Goal: Task Accomplishment & Management: Use online tool/utility

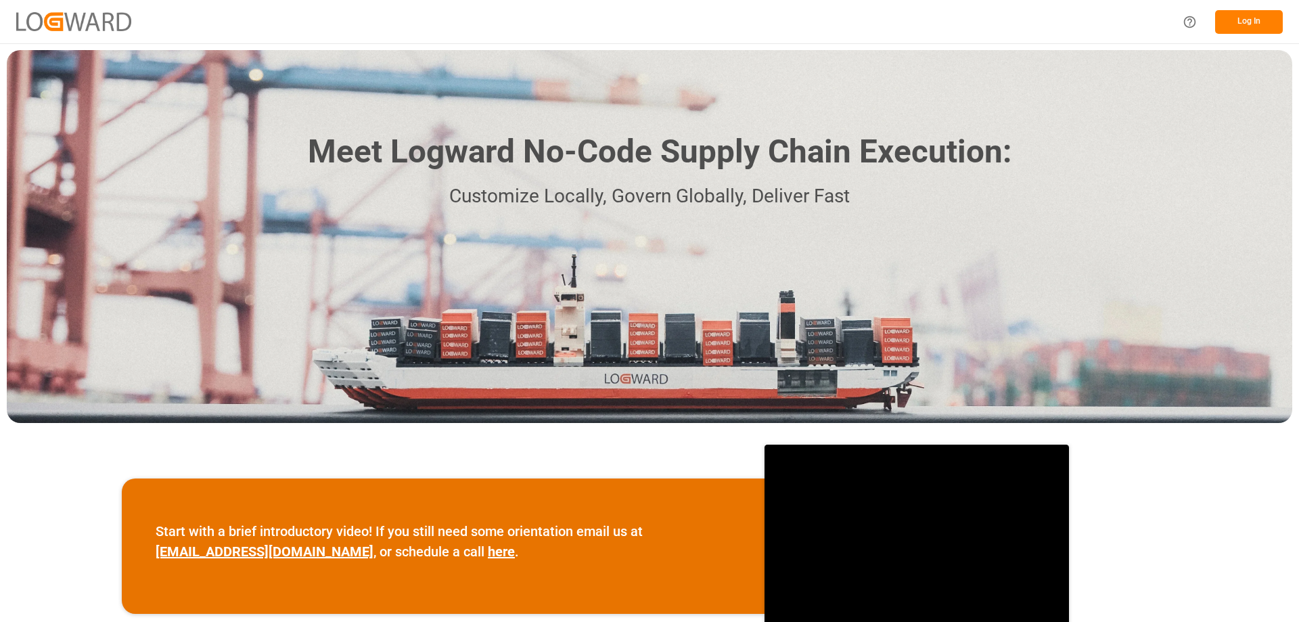
click at [1274, 19] on button "Log In" at bounding box center [1249, 22] width 68 height 24
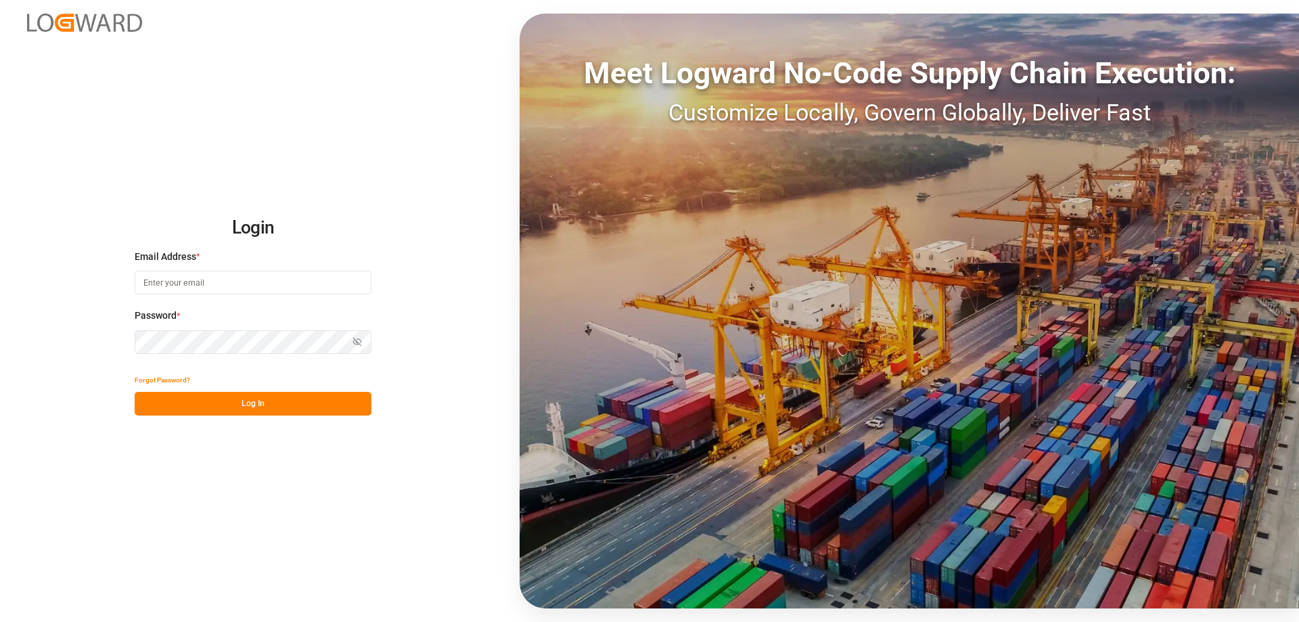
type input "[EMAIL_ADDRESS][DOMAIN_NAME]"
click at [271, 407] on button "Log In" at bounding box center [253, 404] width 237 height 24
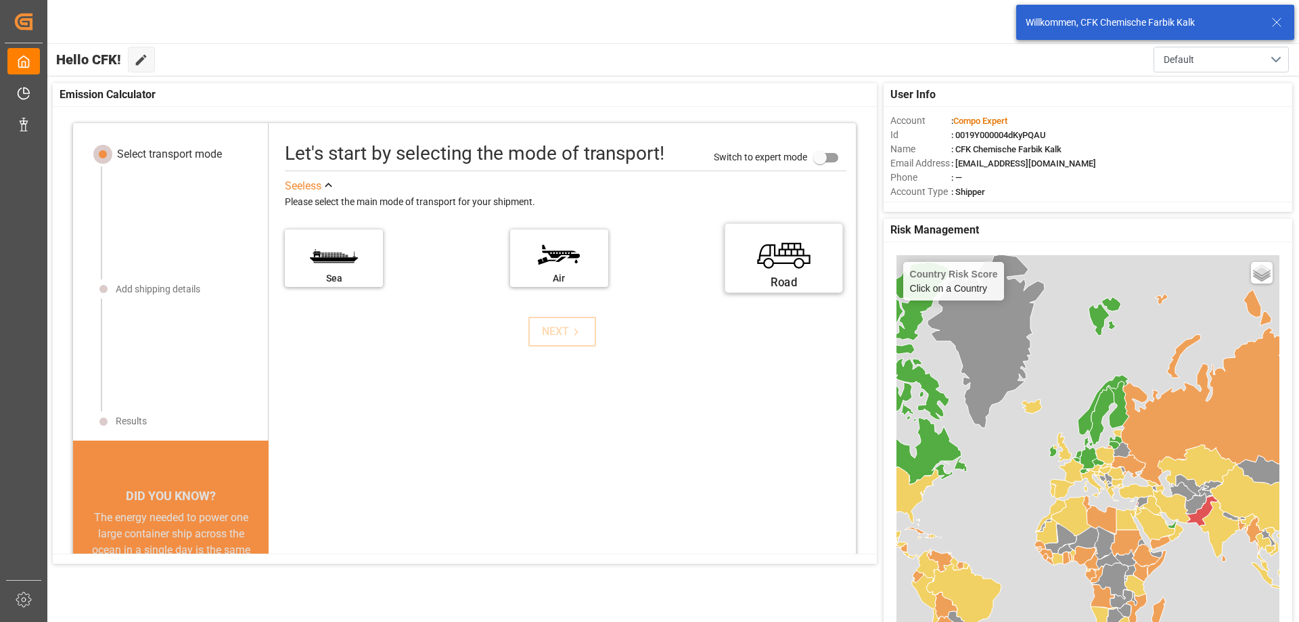
click at [783, 257] on label "Road" at bounding box center [783, 253] width 101 height 57
click at [0, 0] on input "Road" at bounding box center [0, 0] width 0 height 0
click at [576, 332] on icon at bounding box center [576, 332] width 14 height 14
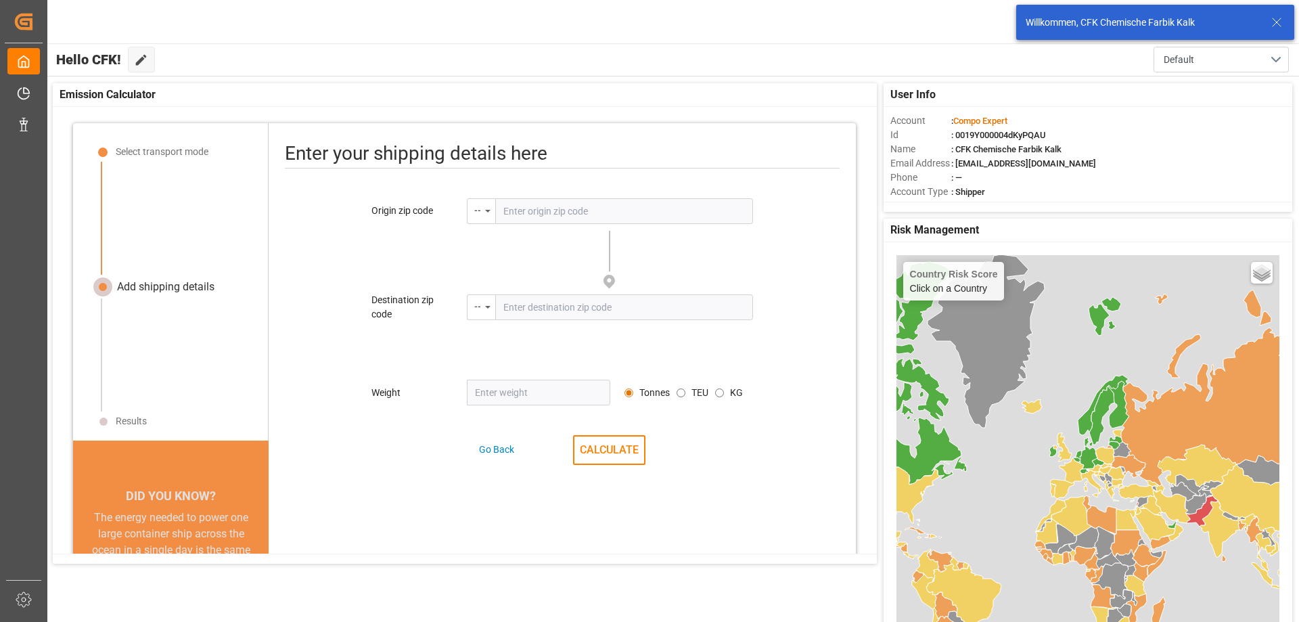
scroll to position [64, 0]
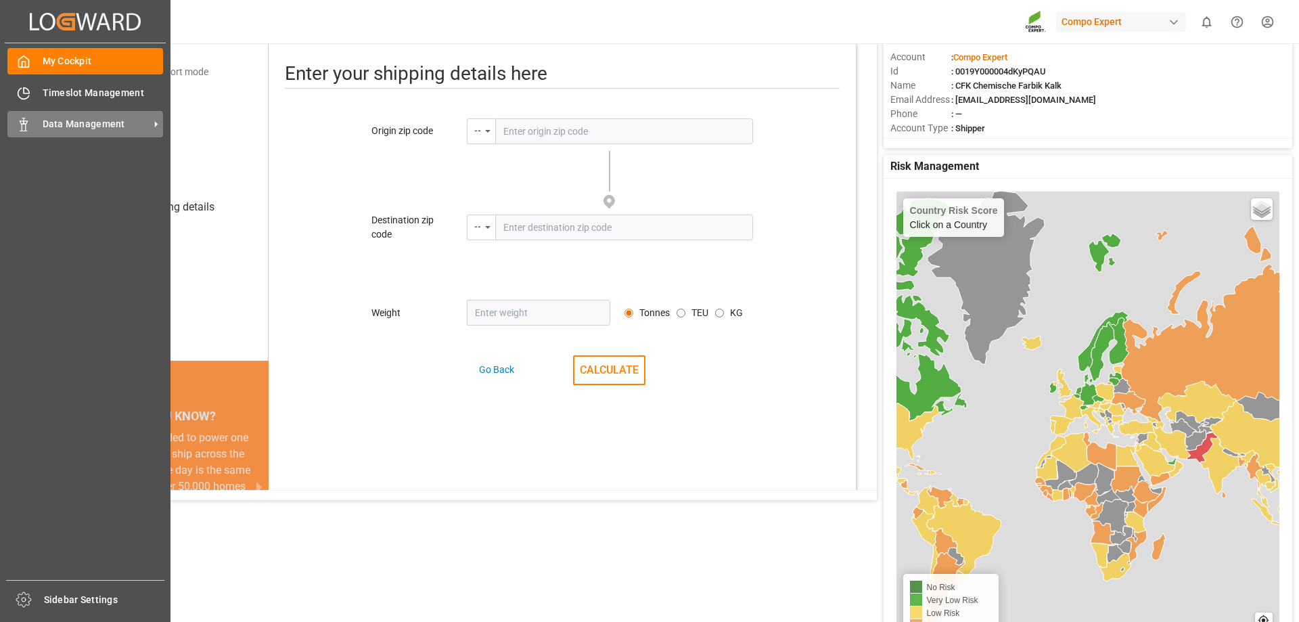
click at [67, 124] on span "Data Management" at bounding box center [96, 124] width 107 height 14
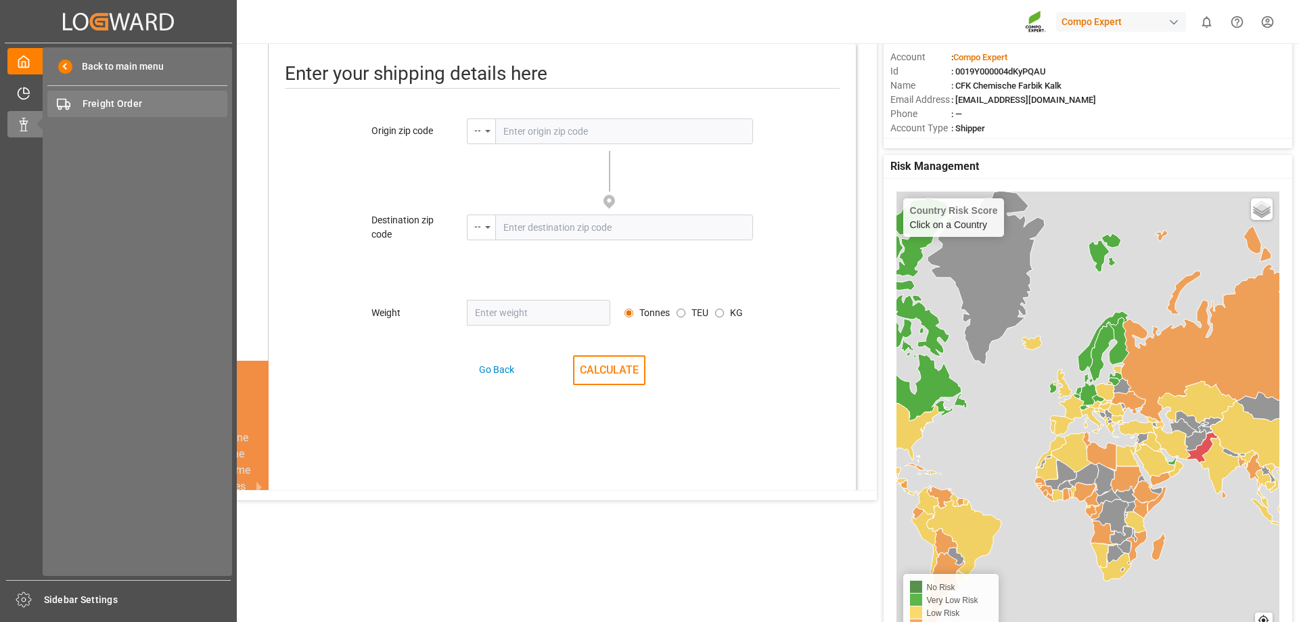
click at [138, 95] on div "Freight Order Freight Order" at bounding box center [137, 104] width 180 height 26
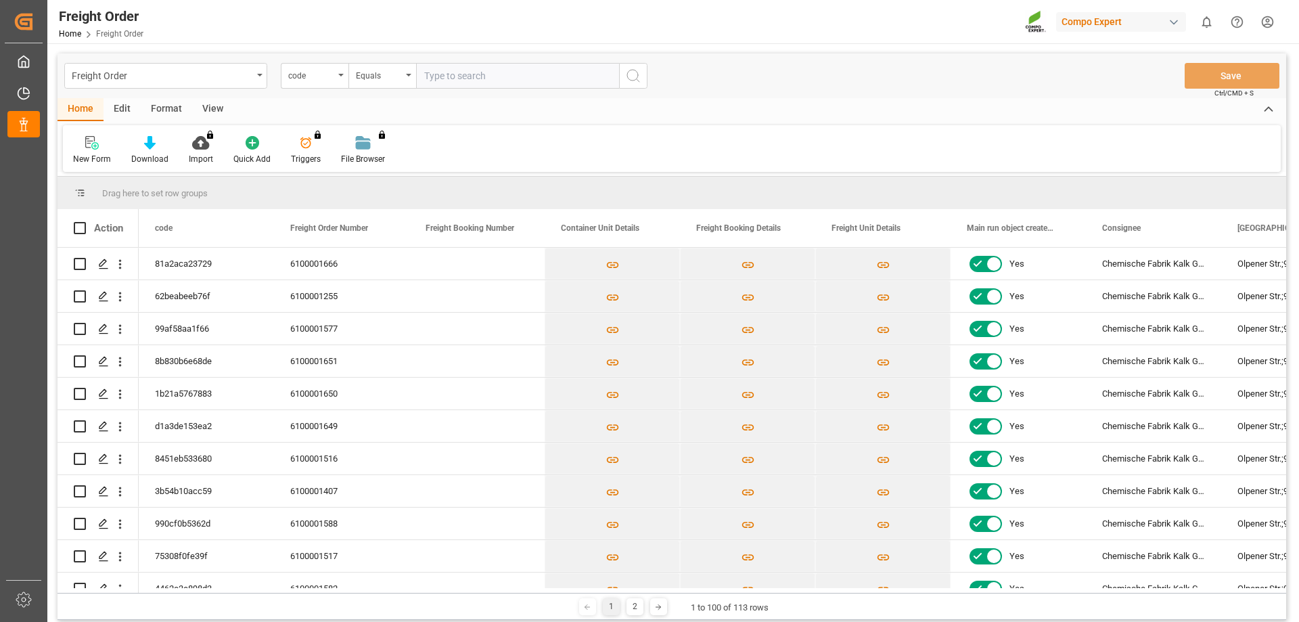
click at [342, 75] on icon "open menu" at bounding box center [340, 75] width 5 height 3
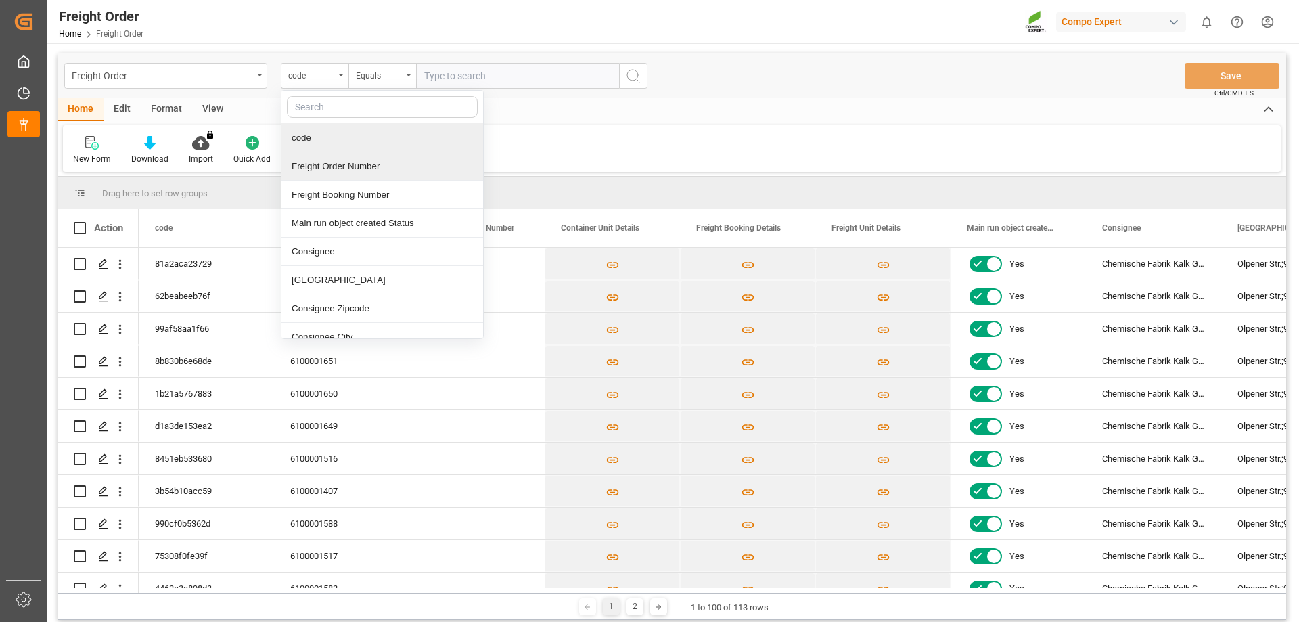
click at [344, 170] on div "Freight Order Number" at bounding box center [382, 166] width 202 height 28
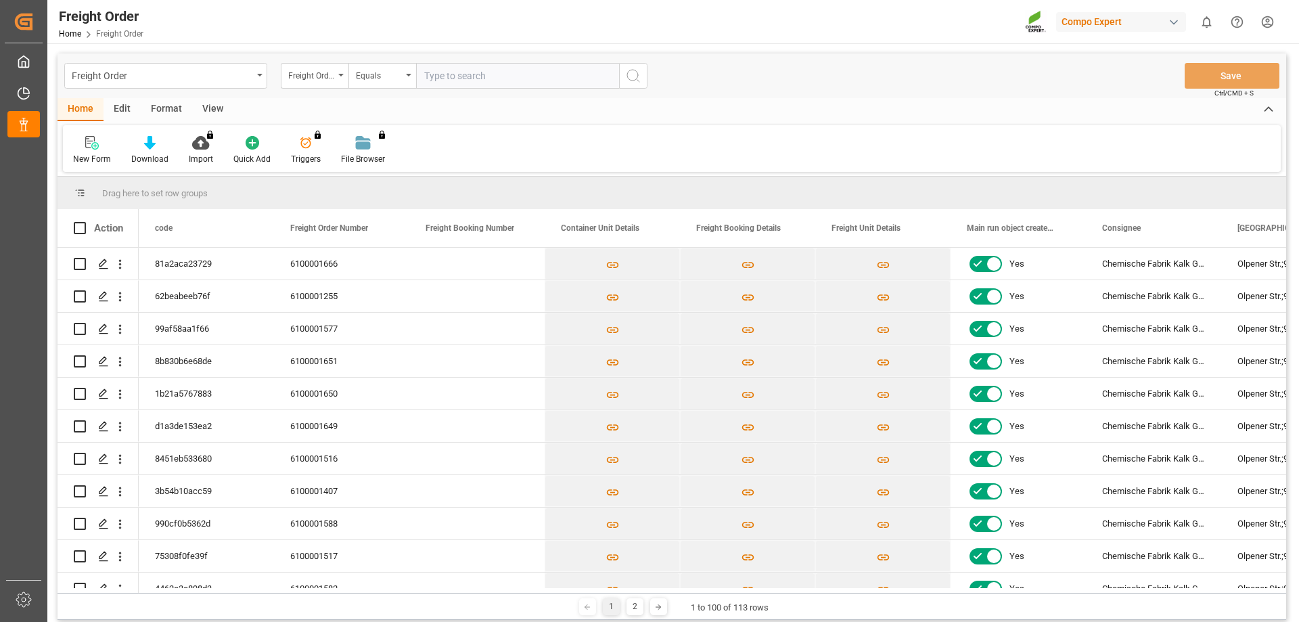
click at [469, 79] on input "text" at bounding box center [517, 76] width 203 height 26
type input "6100001581"
click at [630, 75] on icon "search button" at bounding box center [633, 76] width 16 height 16
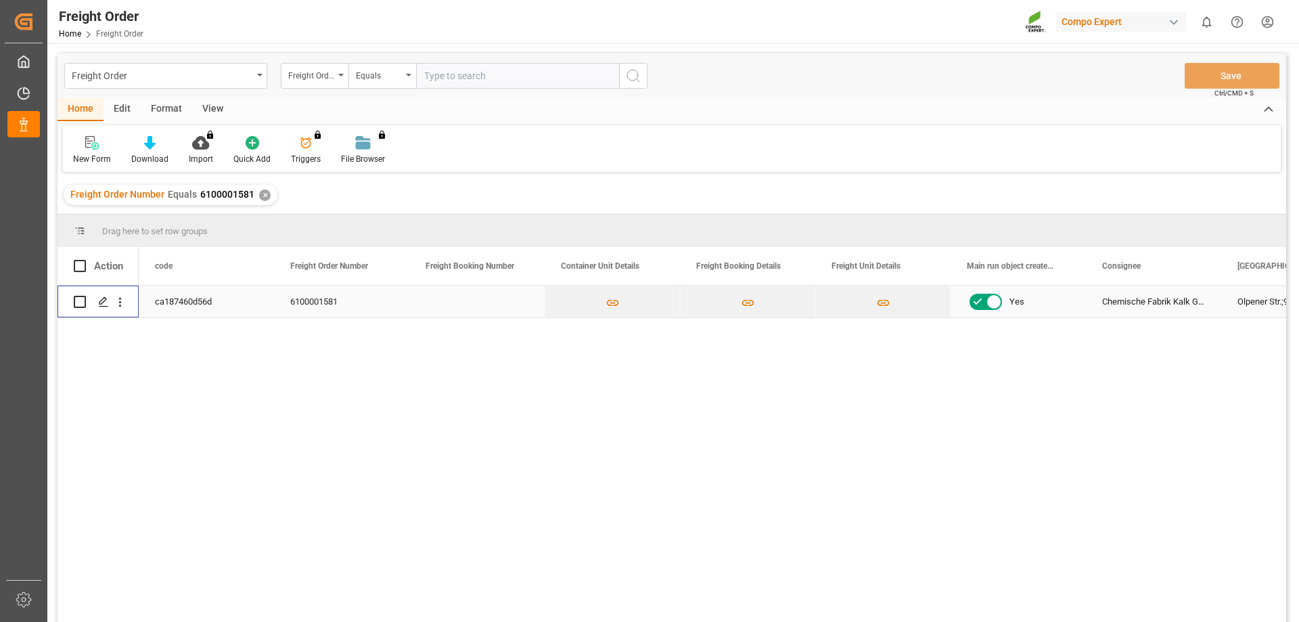
click at [85, 304] on input "Press Space to toggle row selection (unchecked)" at bounding box center [80, 302] width 12 height 12
checkbox input "true"
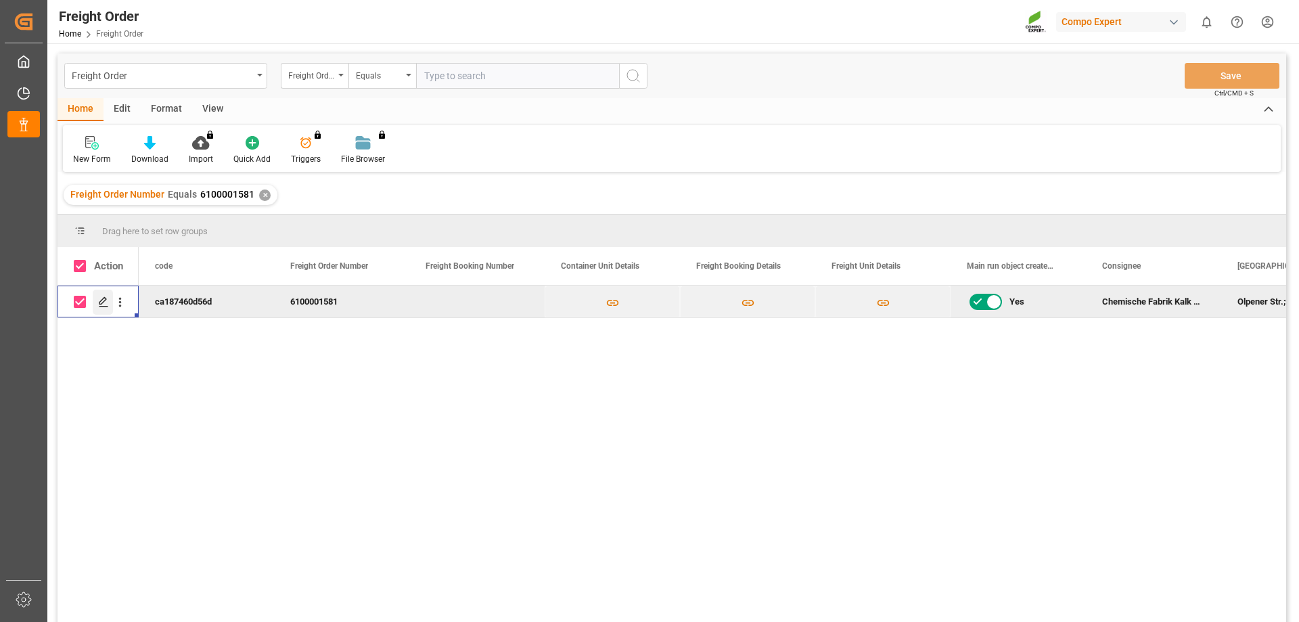
click at [101, 298] on icon "Press SPACE to deselect this row." at bounding box center [103, 301] width 11 height 11
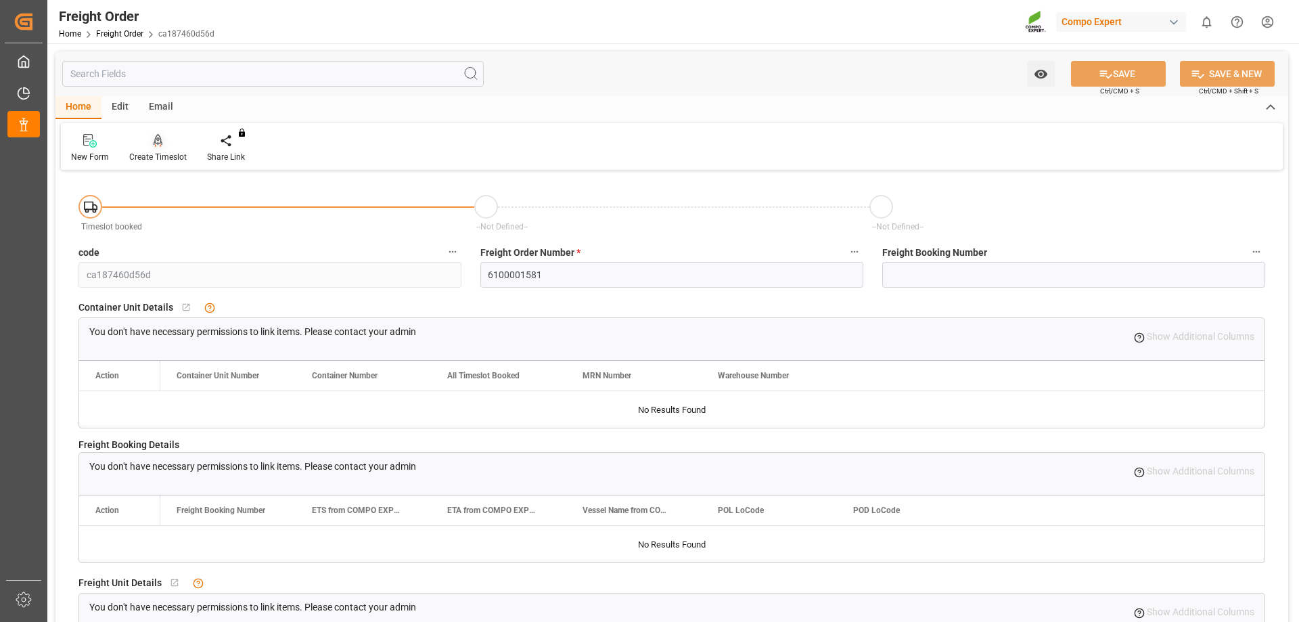
click at [160, 145] on icon at bounding box center [158, 141] width 9 height 14
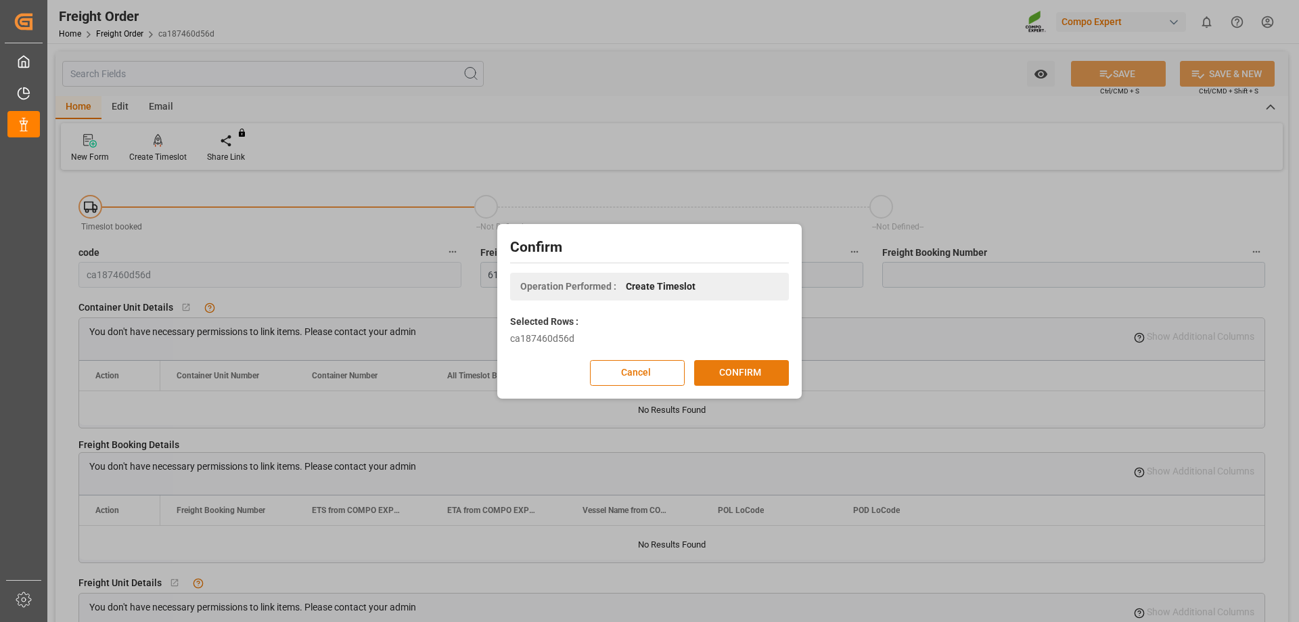
click at [720, 372] on button "CONFIRM" at bounding box center [741, 373] width 95 height 26
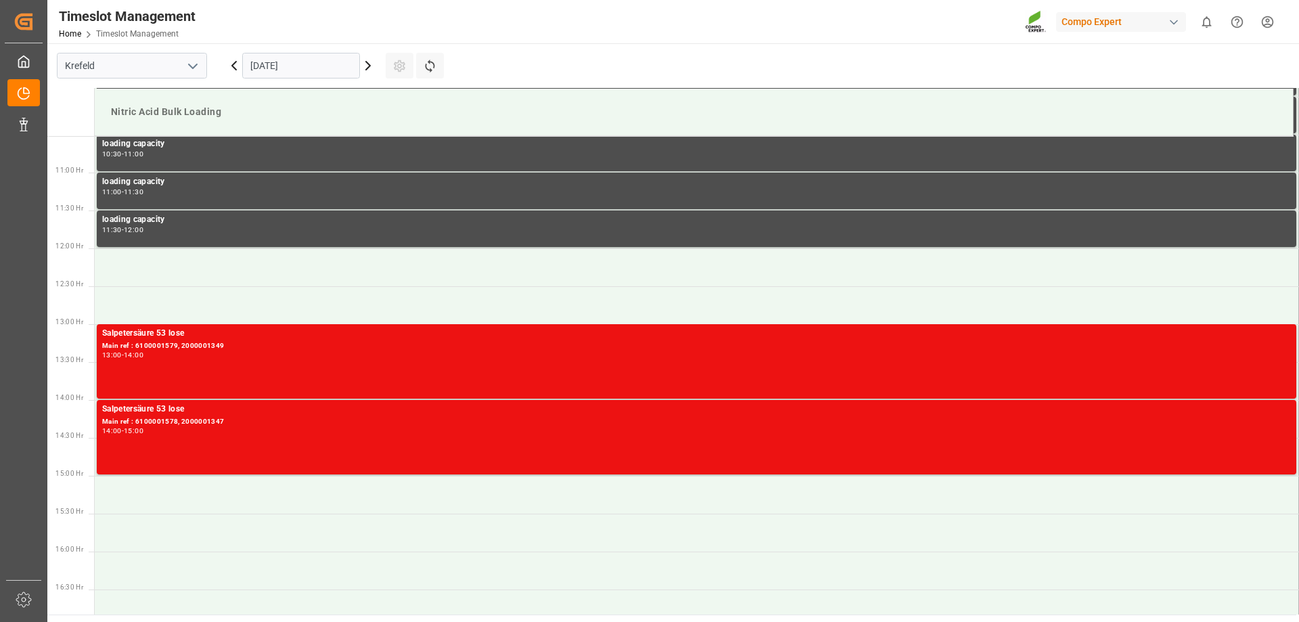
scroll to position [825, 0]
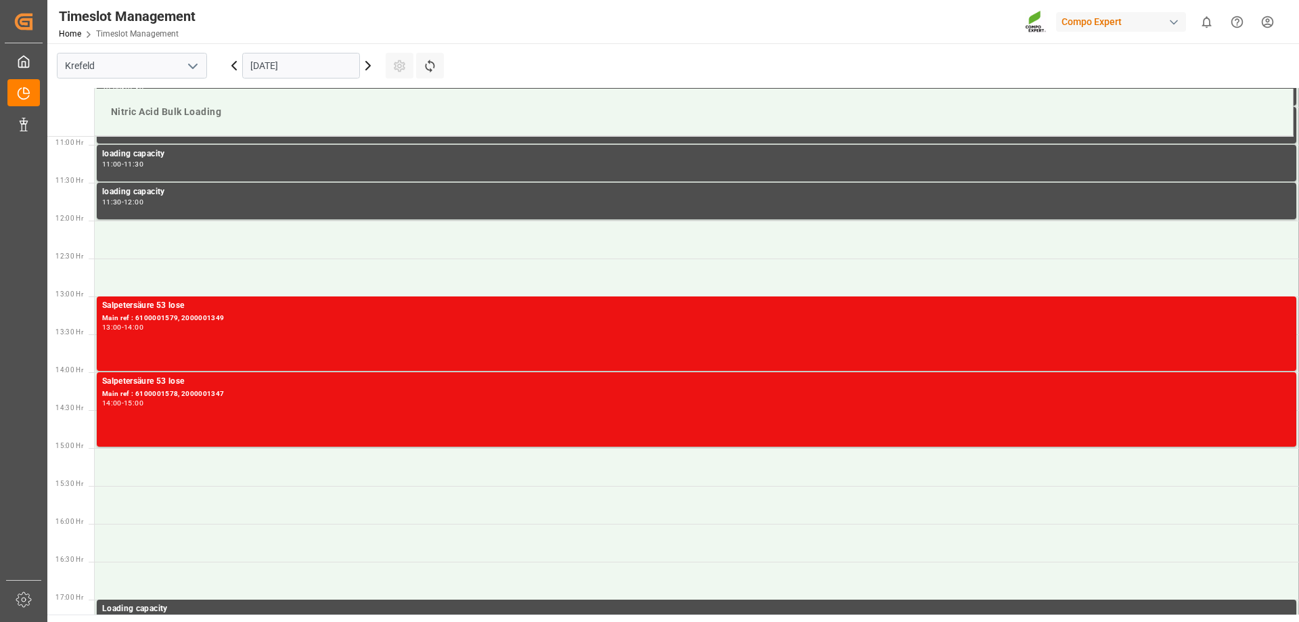
click at [369, 68] on icon at bounding box center [368, 65] width 16 height 16
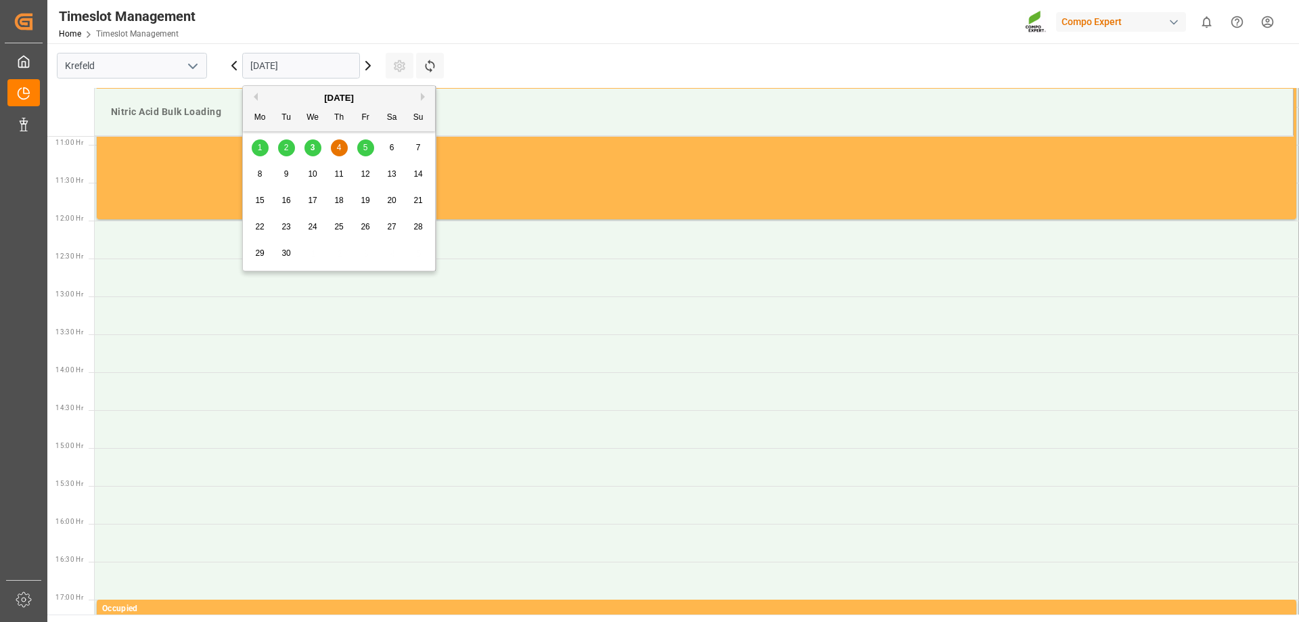
click at [317, 67] on input "04.09.2025" at bounding box center [301, 66] width 118 height 26
click at [364, 145] on span "5" at bounding box center [365, 147] width 5 height 9
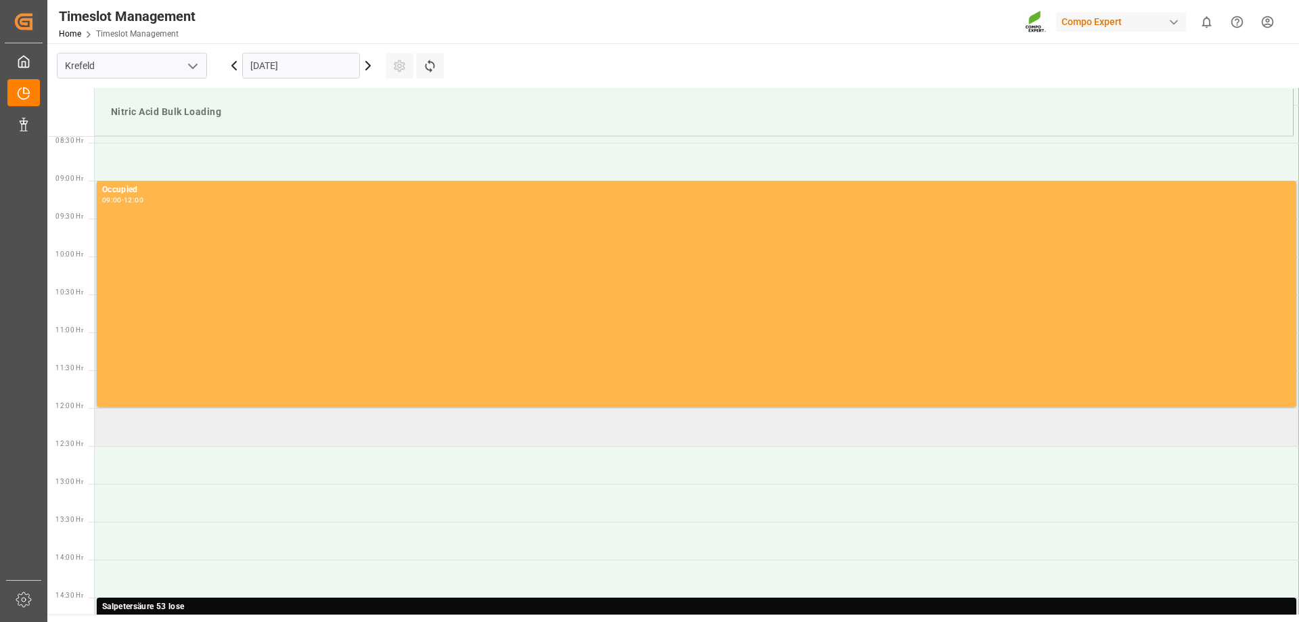
scroll to position [554, 0]
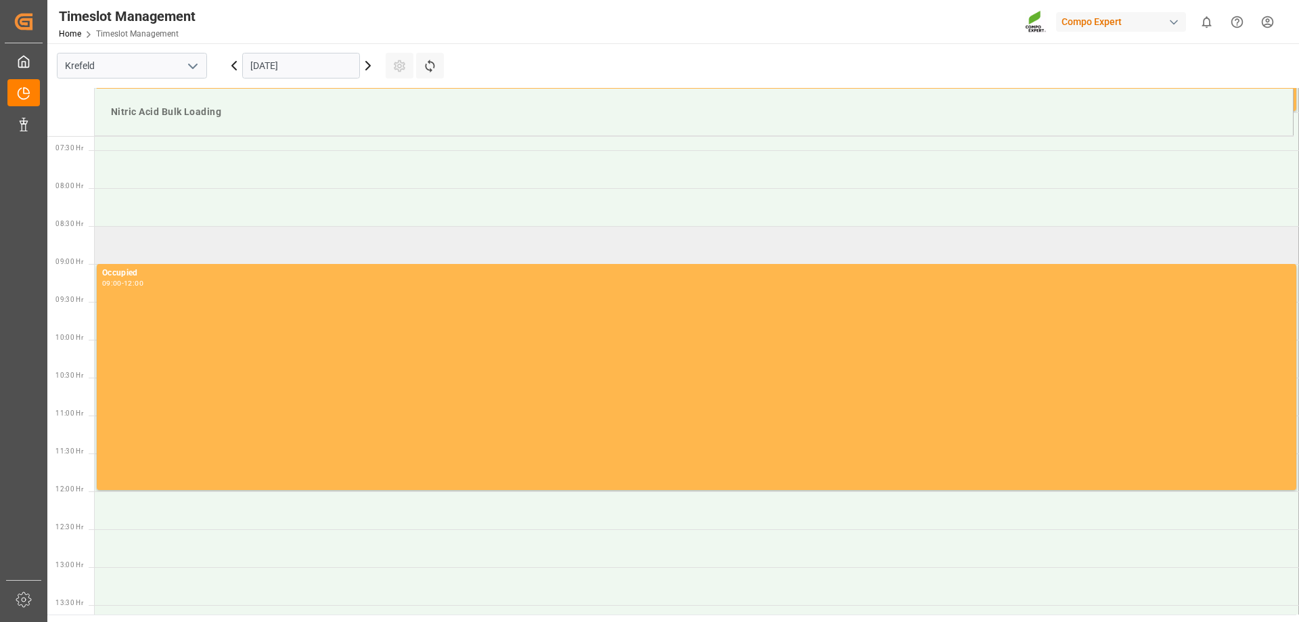
click at [149, 227] on td at bounding box center [697, 245] width 1204 height 38
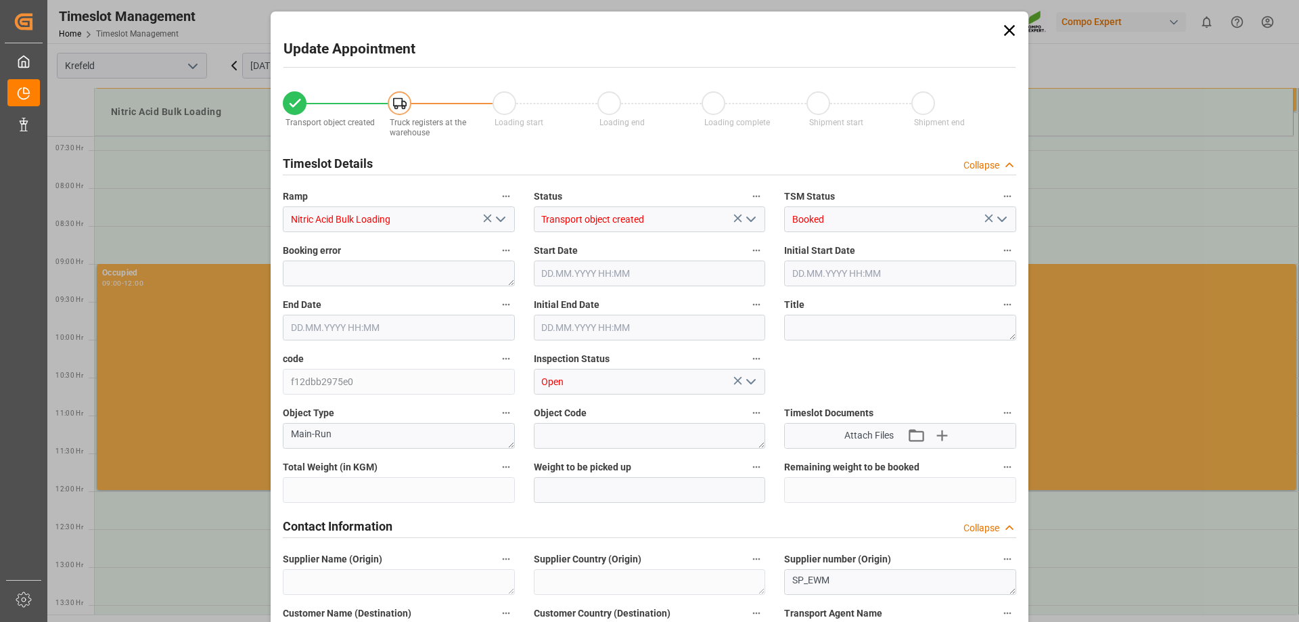
type input "25000"
type input "0"
type input "05.09.2025 08:30"
type input "05.09.2025 09:00"
type input "01.09.2025 11:17"
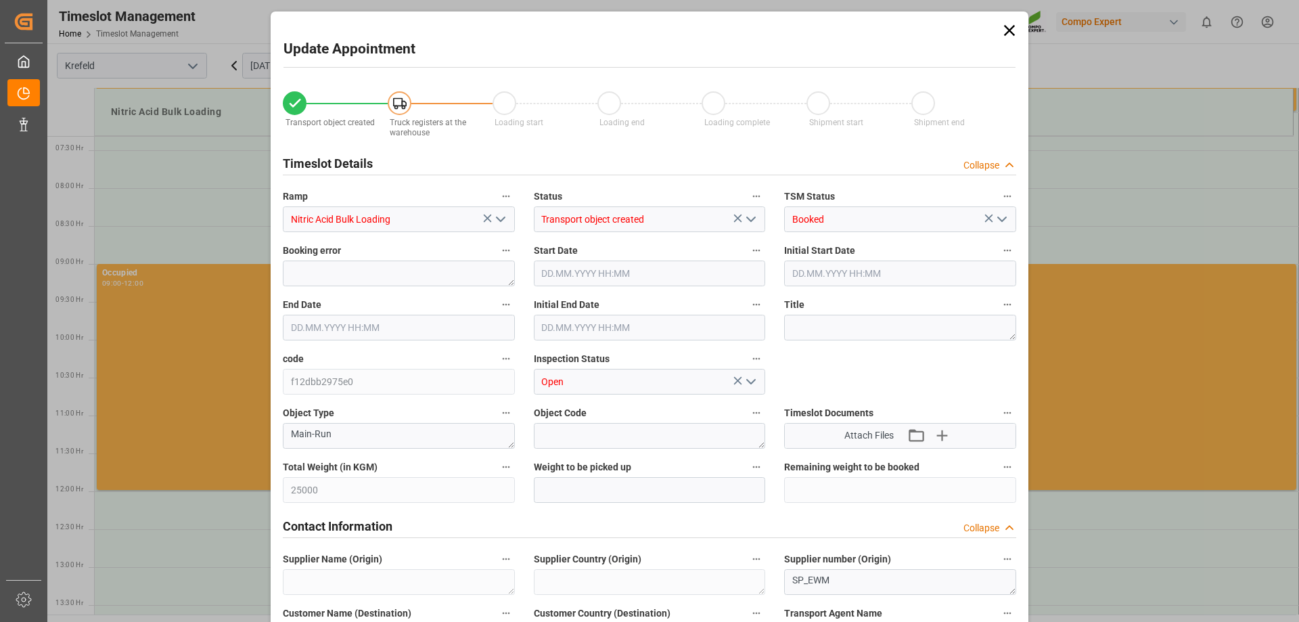
type input "03.09.2025 09:58"
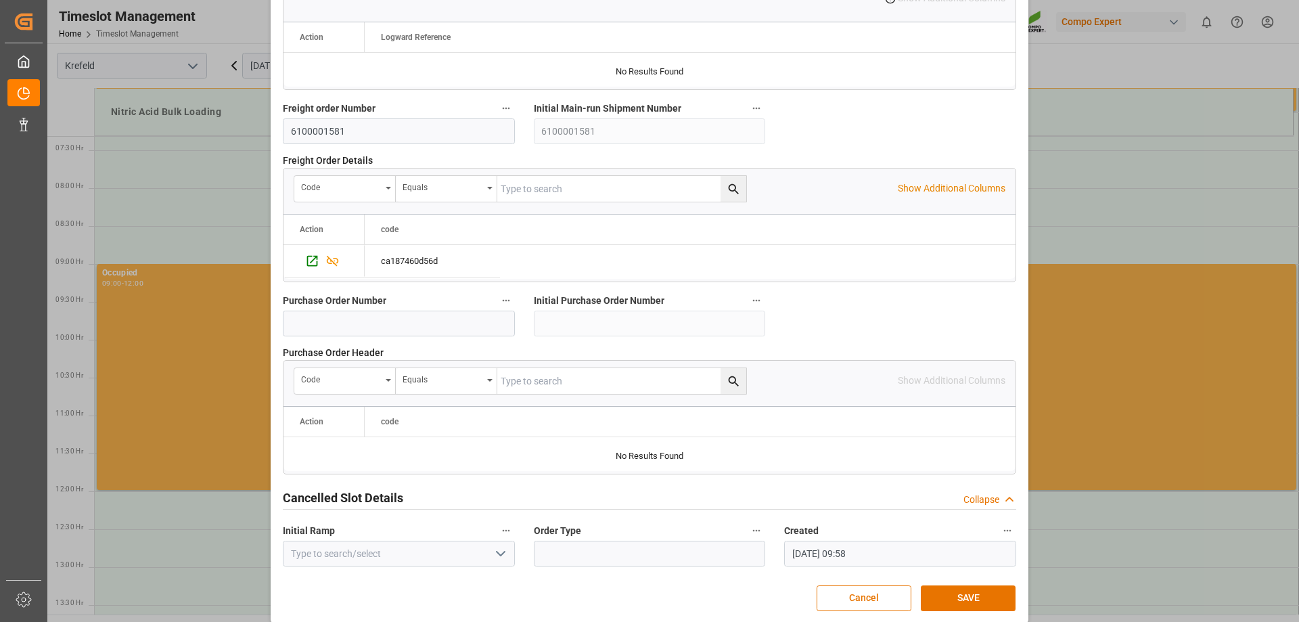
scroll to position [1252, 0]
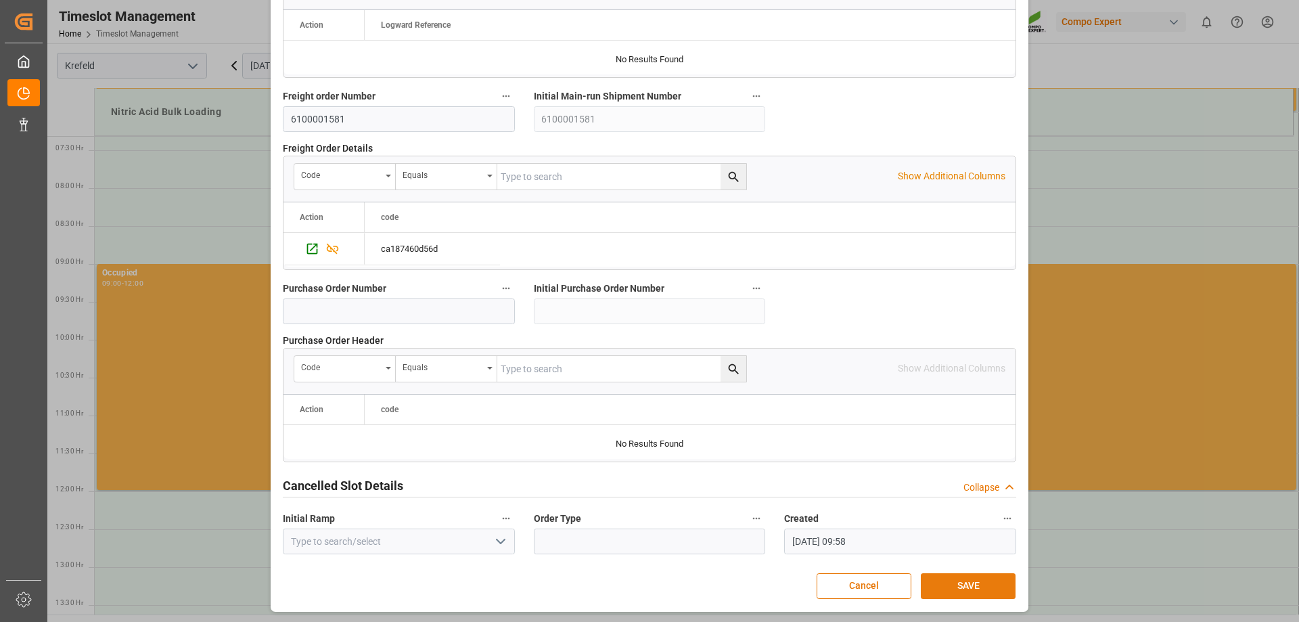
click at [970, 583] on button "SAVE" at bounding box center [968, 586] width 95 height 26
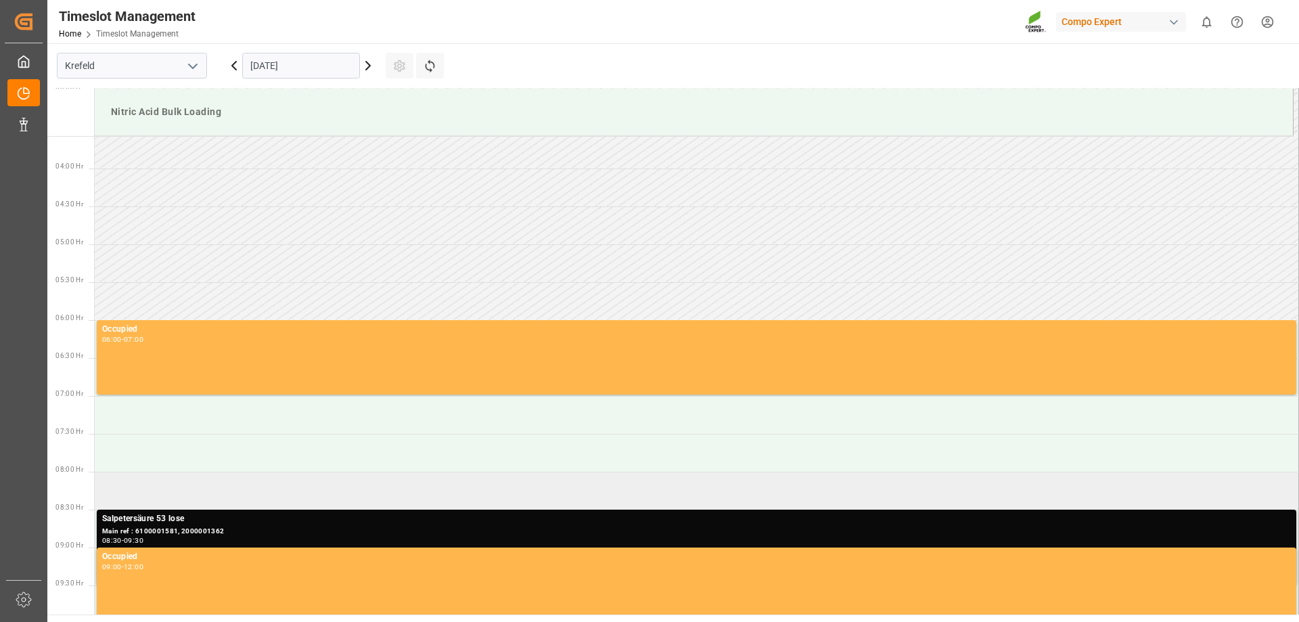
scroll to position [338, 0]
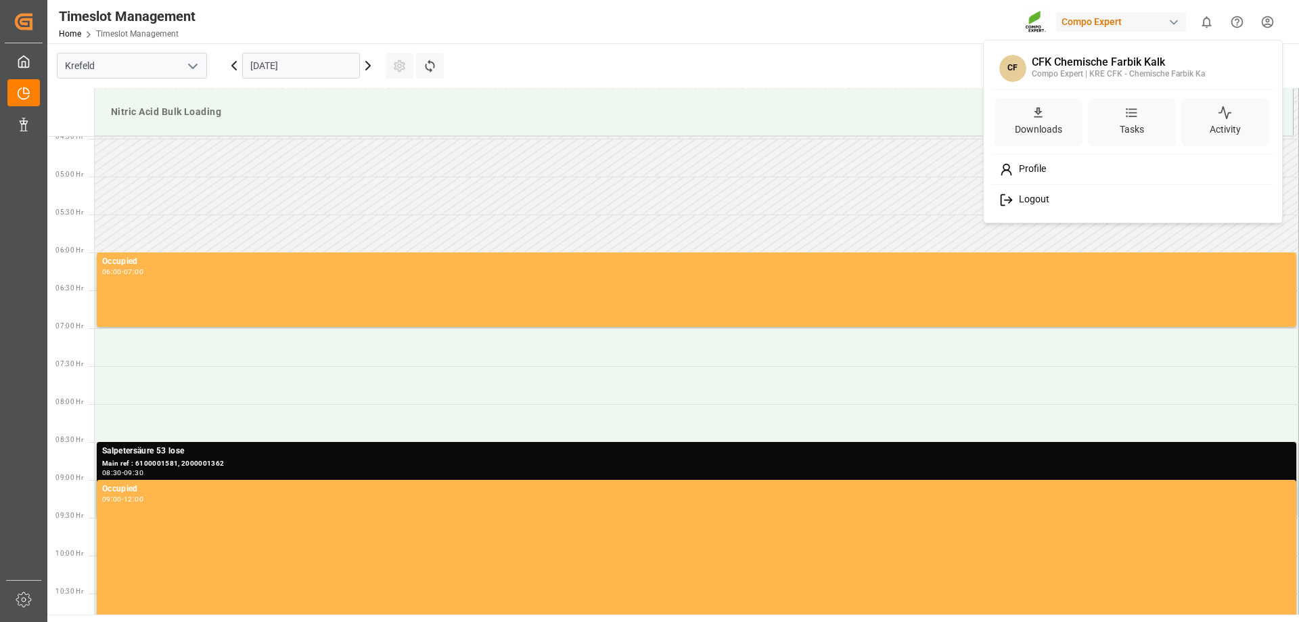
click at [1276, 17] on html "Created by potrace 1.15, written by Peter Selinger 2001-2017 Created by potrace…" at bounding box center [649, 311] width 1299 height 622
click at [1034, 198] on span "Logout" at bounding box center [1031, 199] width 36 height 12
